Goal: Information Seeking & Learning: Learn about a topic

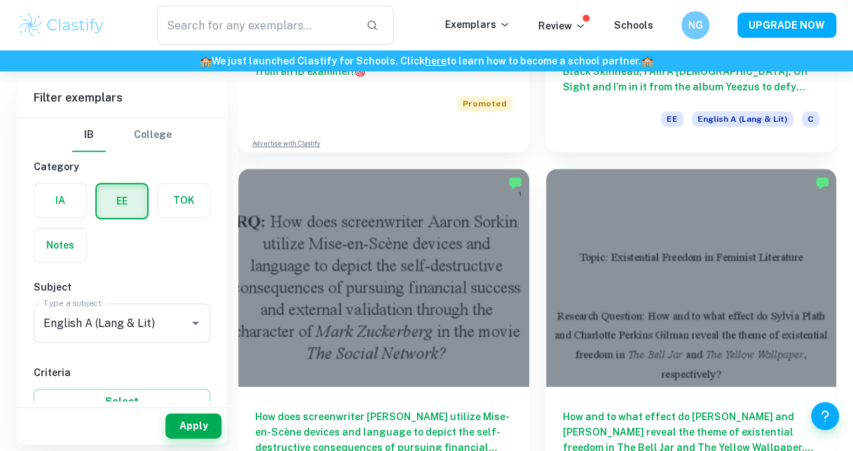
scroll to position [847, 0]
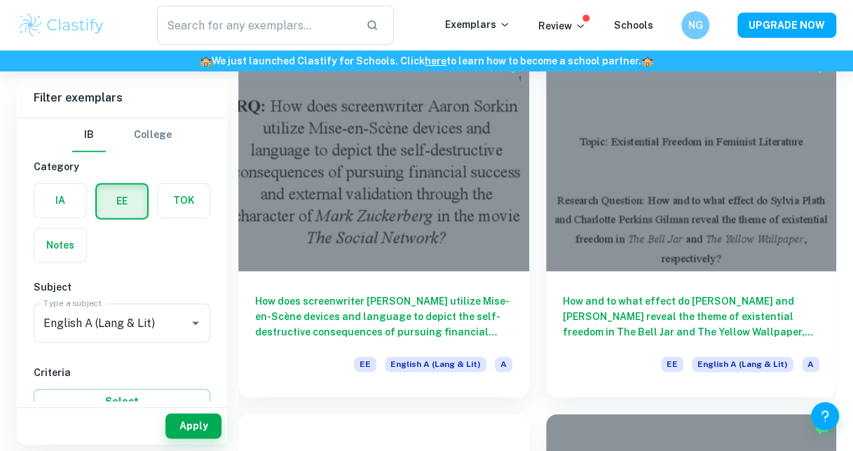
click at [677, 246] on div at bounding box center [691, 162] width 291 height 218
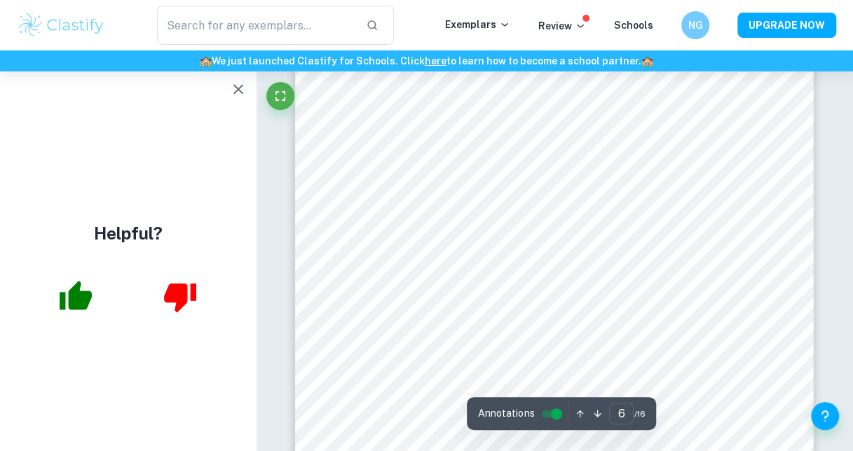
scroll to position [3811, 0]
click at [237, 94] on icon "button" at bounding box center [238, 89] width 17 height 17
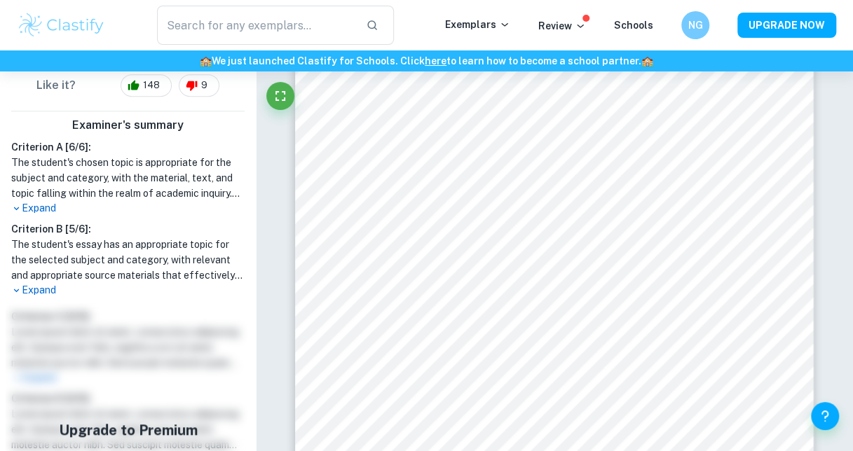
scroll to position [422, 0]
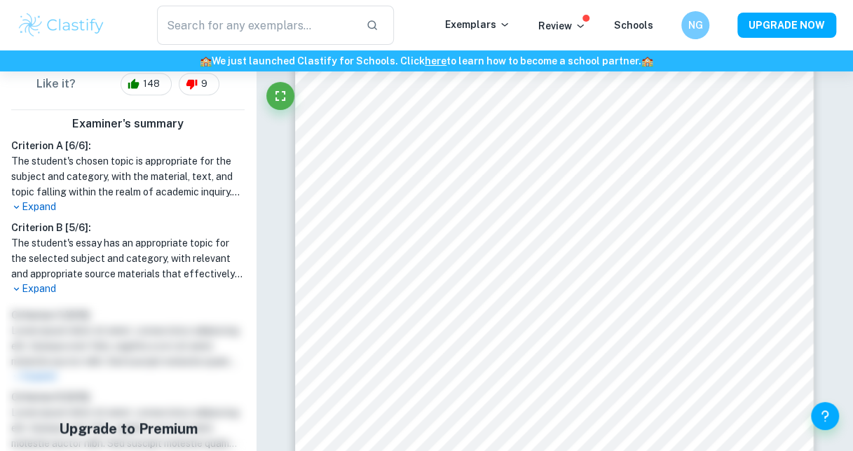
click at [42, 286] on p "Expand" at bounding box center [127, 289] width 233 height 15
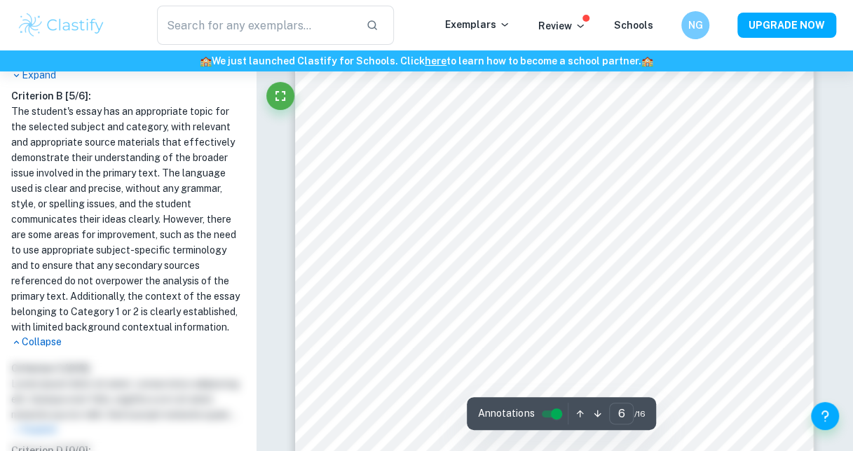
scroll to position [3640, 0]
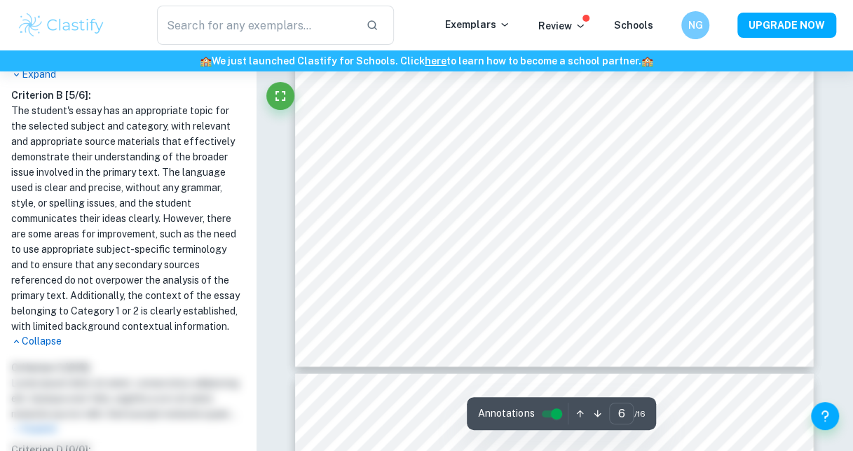
type input "7"
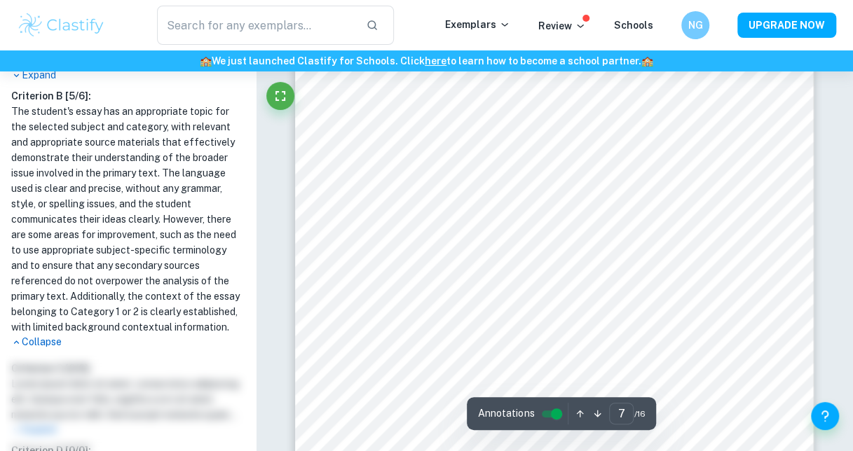
scroll to position [4330, 0]
